Goal: Find specific page/section

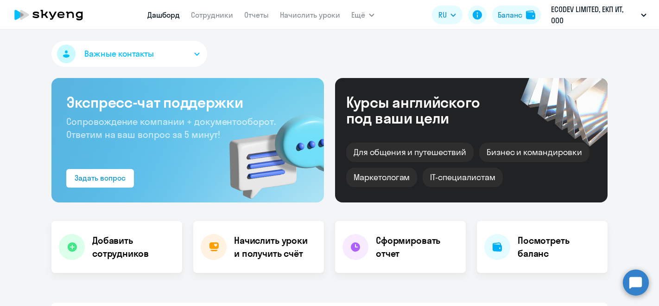
select select "30"
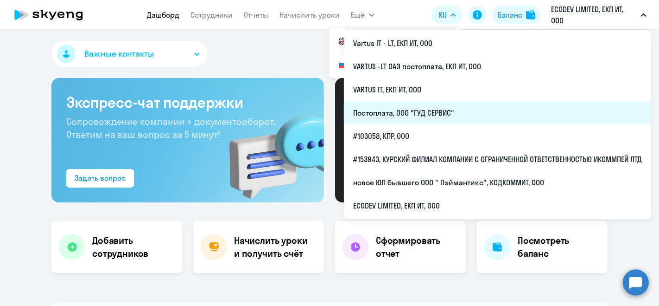
click at [531, 103] on li "Постоплата, ООО "ГУД СЕРВИС"" at bounding box center [497, 112] width 307 height 23
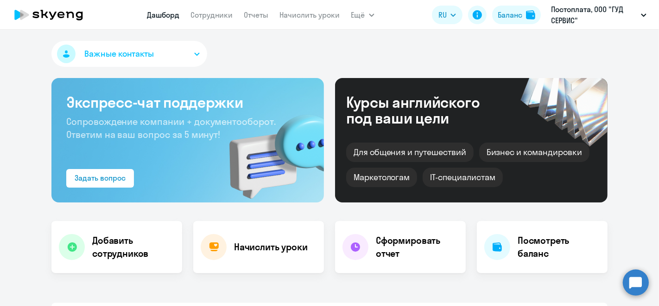
click at [205, 17] on link "Сотрудники" at bounding box center [212, 14] width 42 height 9
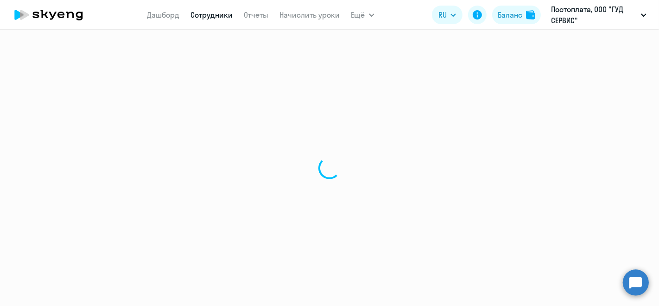
select select "30"
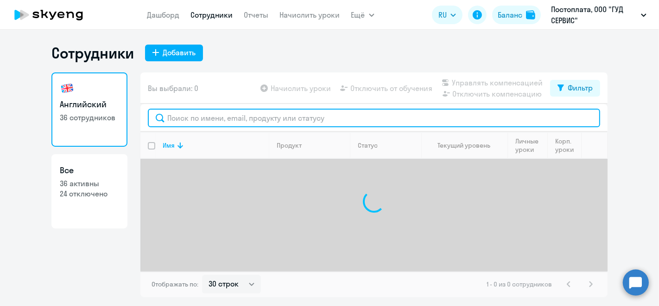
click at [332, 115] on input "text" at bounding box center [374, 118] width 453 height 19
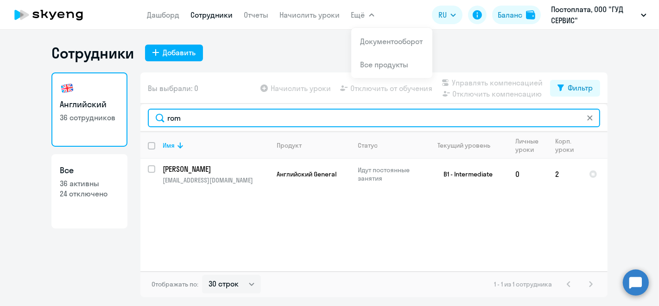
type input "rom"
